Goal: Check status: Check status

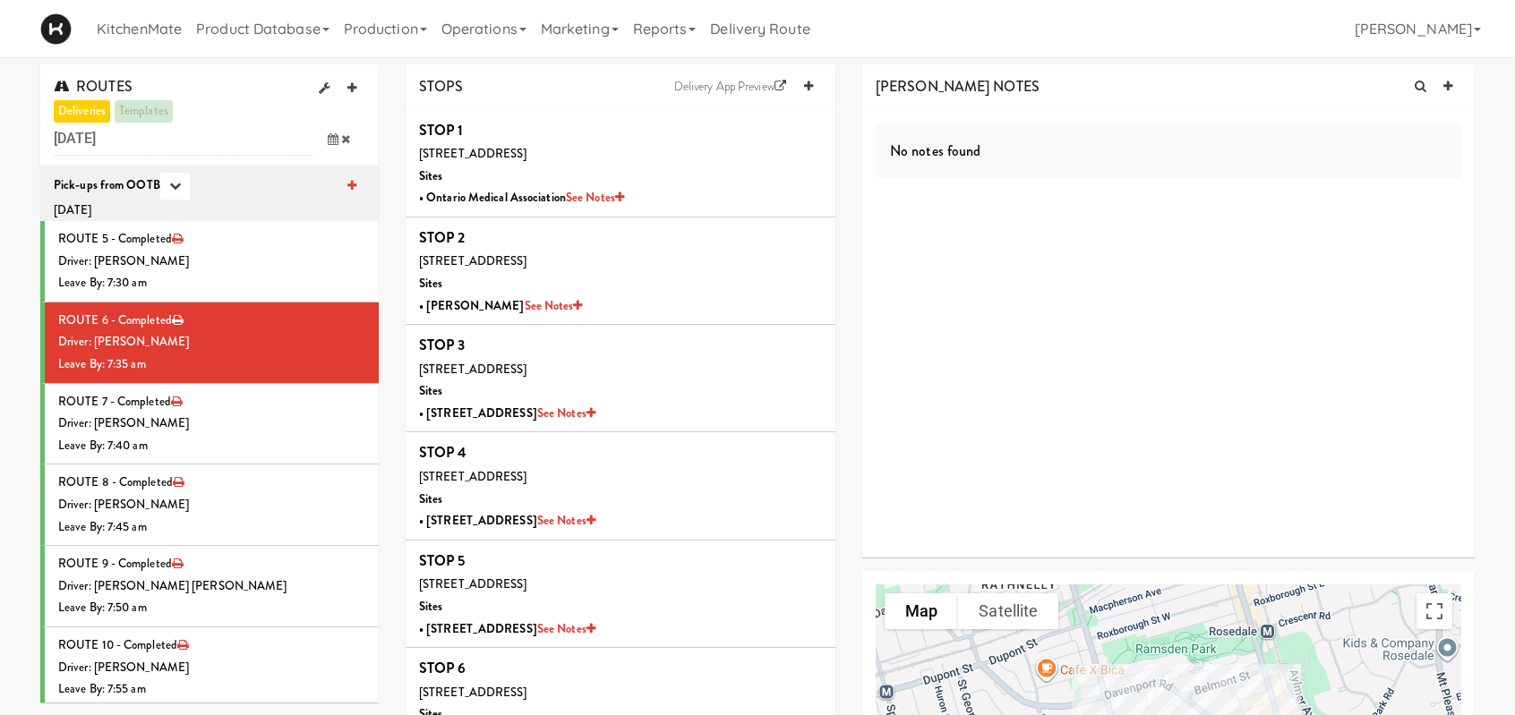
drag, startPoint x: 317, startPoint y: 137, endPoint x: 332, endPoint y: 137, distance: 15.2
click at [317, 137] on span at bounding box center [339, 139] width 52 height 33
click at [332, 137] on icon at bounding box center [333, 139] width 11 height 12
click at [334, 139] on icon at bounding box center [333, 139] width 11 height 12
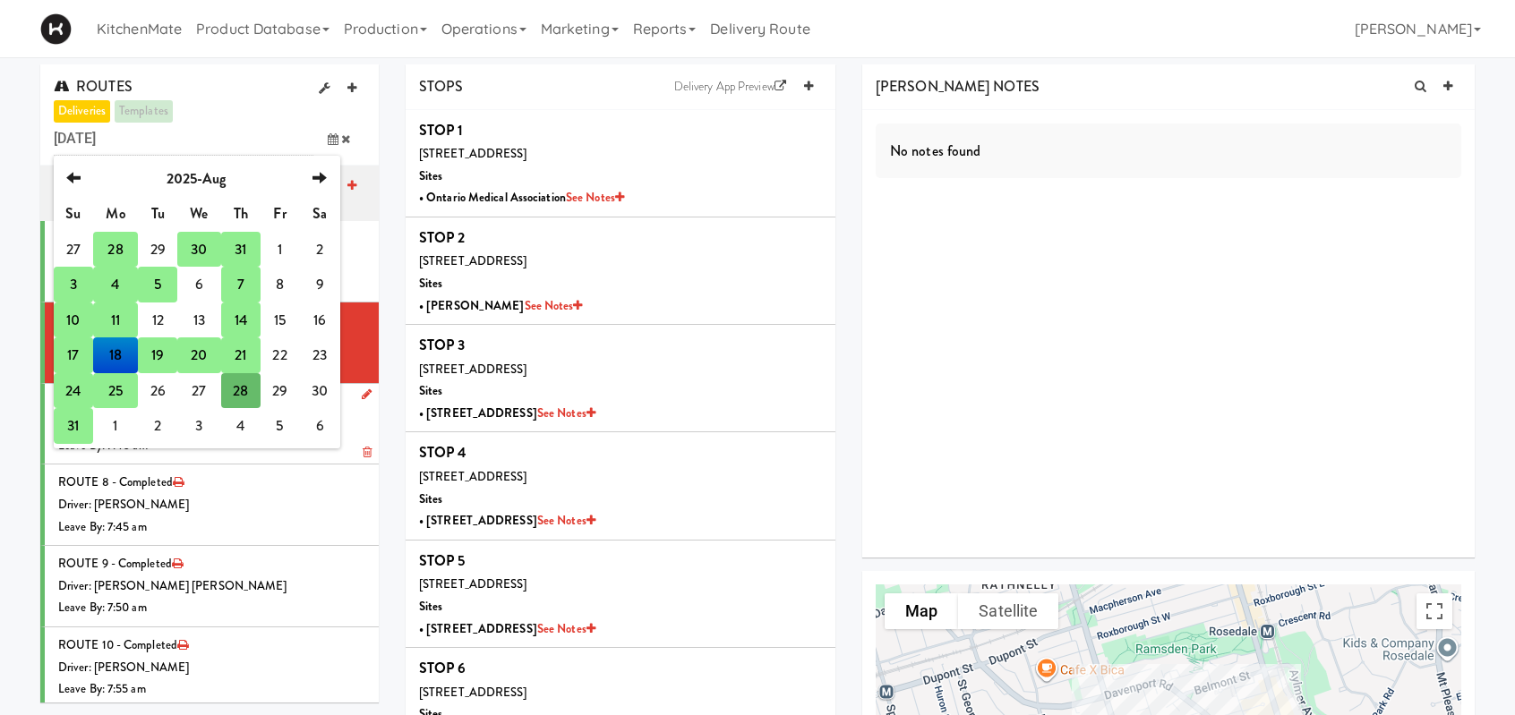
drag, startPoint x: 74, startPoint y: 427, endPoint x: 74, endPoint y: 411, distance: 16.1
click at [74, 426] on td "31" at bounding box center [73, 426] width 39 height 36
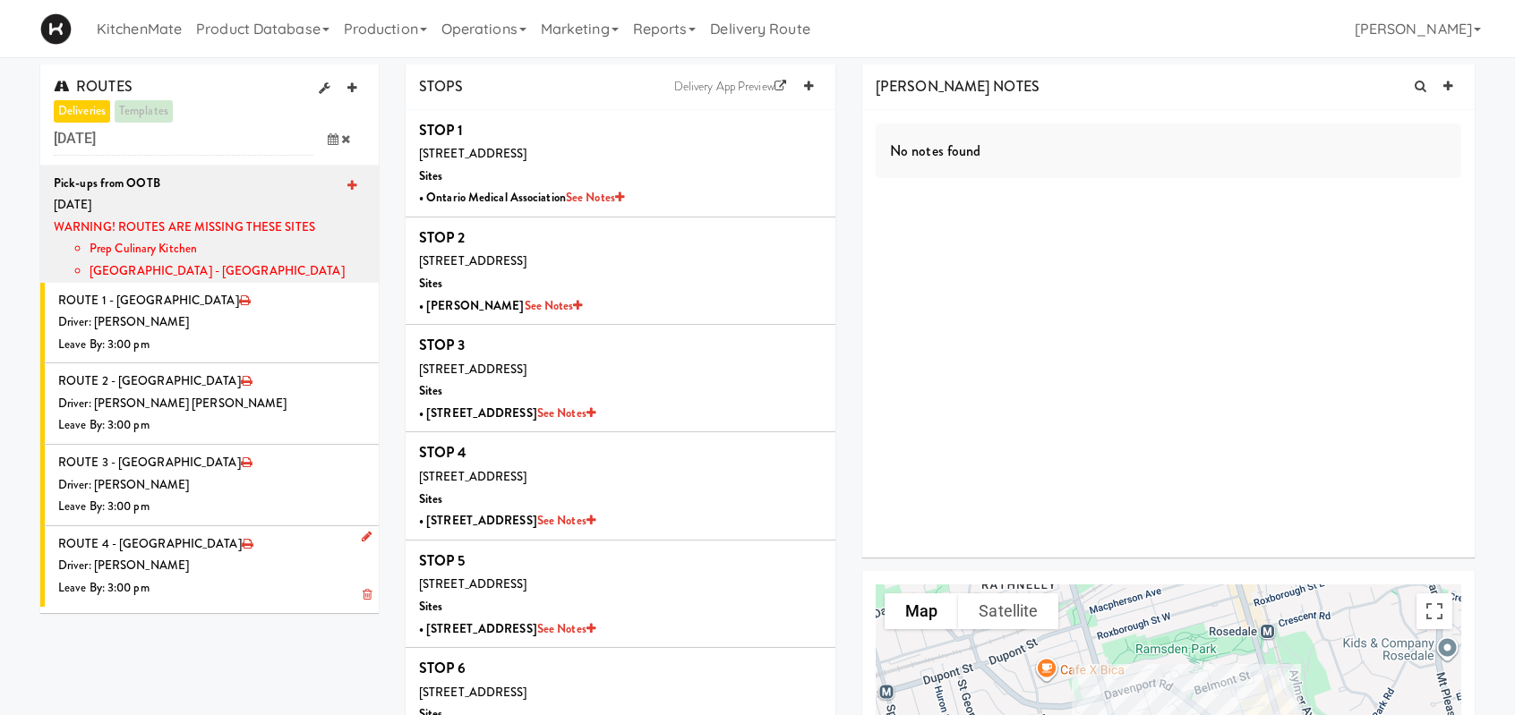
click at [171, 548] on li "ROUTE 4 - Idle Driver: [PERSON_NAME] Leave By: 3:00 pm" at bounding box center [209, 566] width 338 height 81
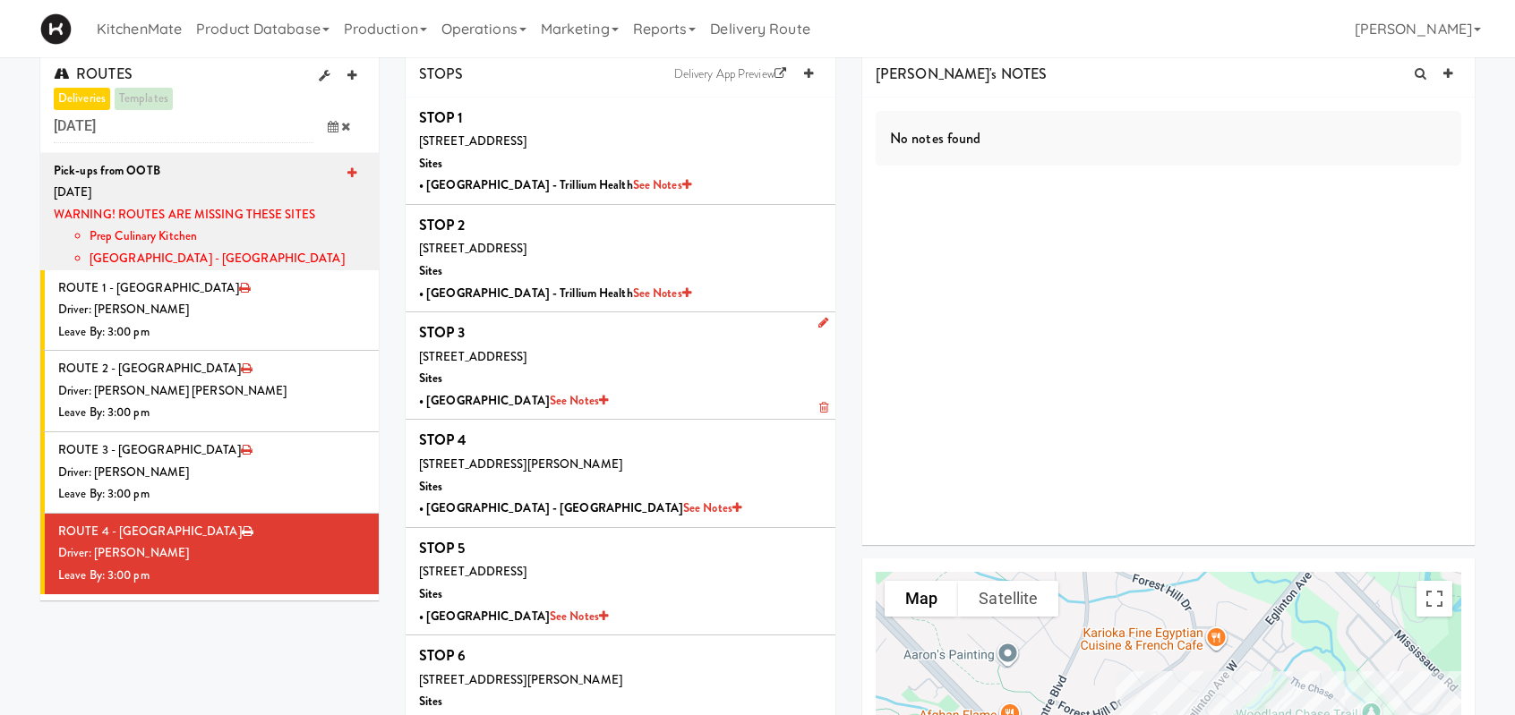
scroll to position [179, 0]
